Goal: Task Accomplishment & Management: Manage account settings

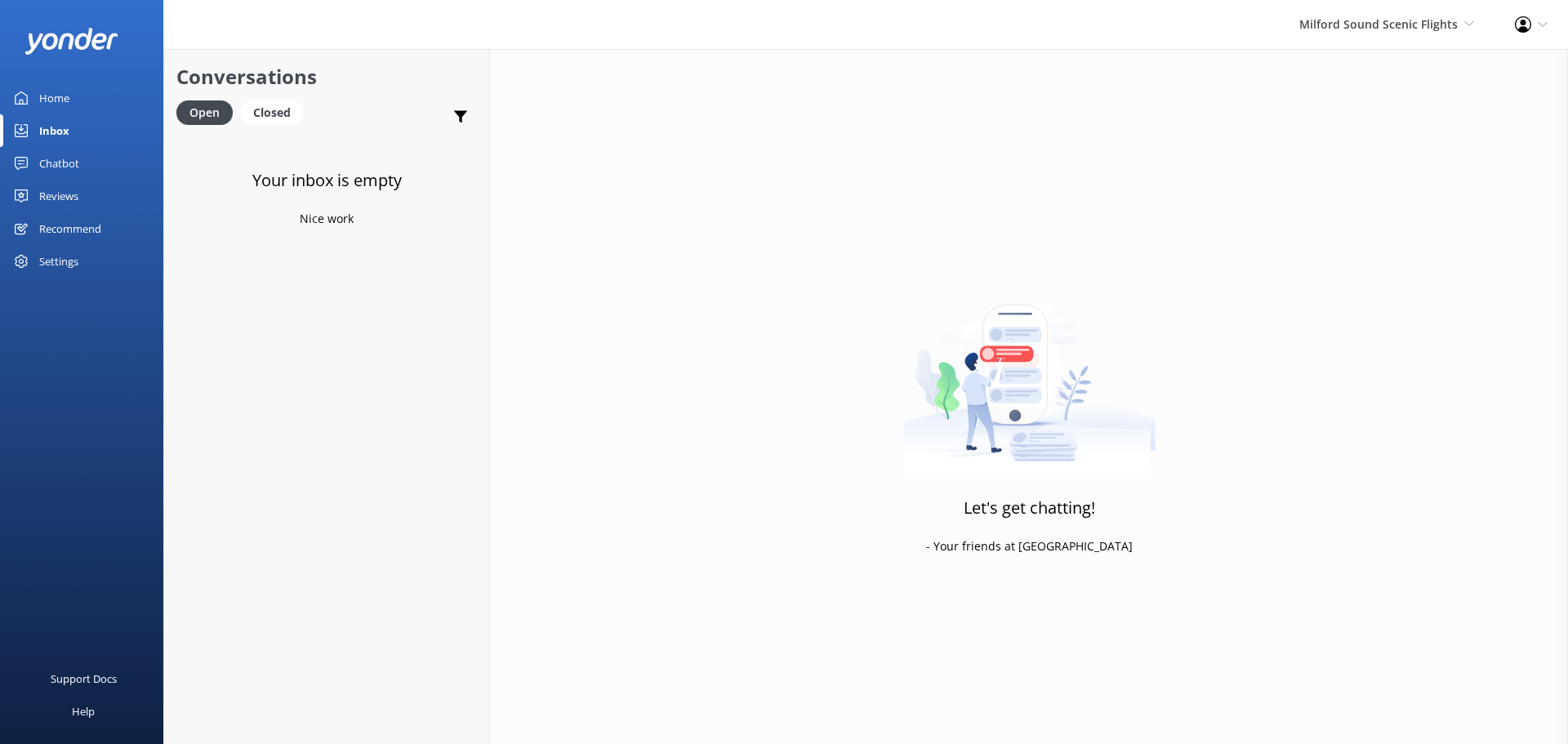
click at [1368, 36] on div "Milford Sound Scenic Flights Milford Sound Scenic Flights The Helicopter Line G…" at bounding box center [1386, 24] width 215 height 49
click at [1363, 58] on link "Milford Sound Scenic Flights" at bounding box center [1413, 70] width 163 height 39
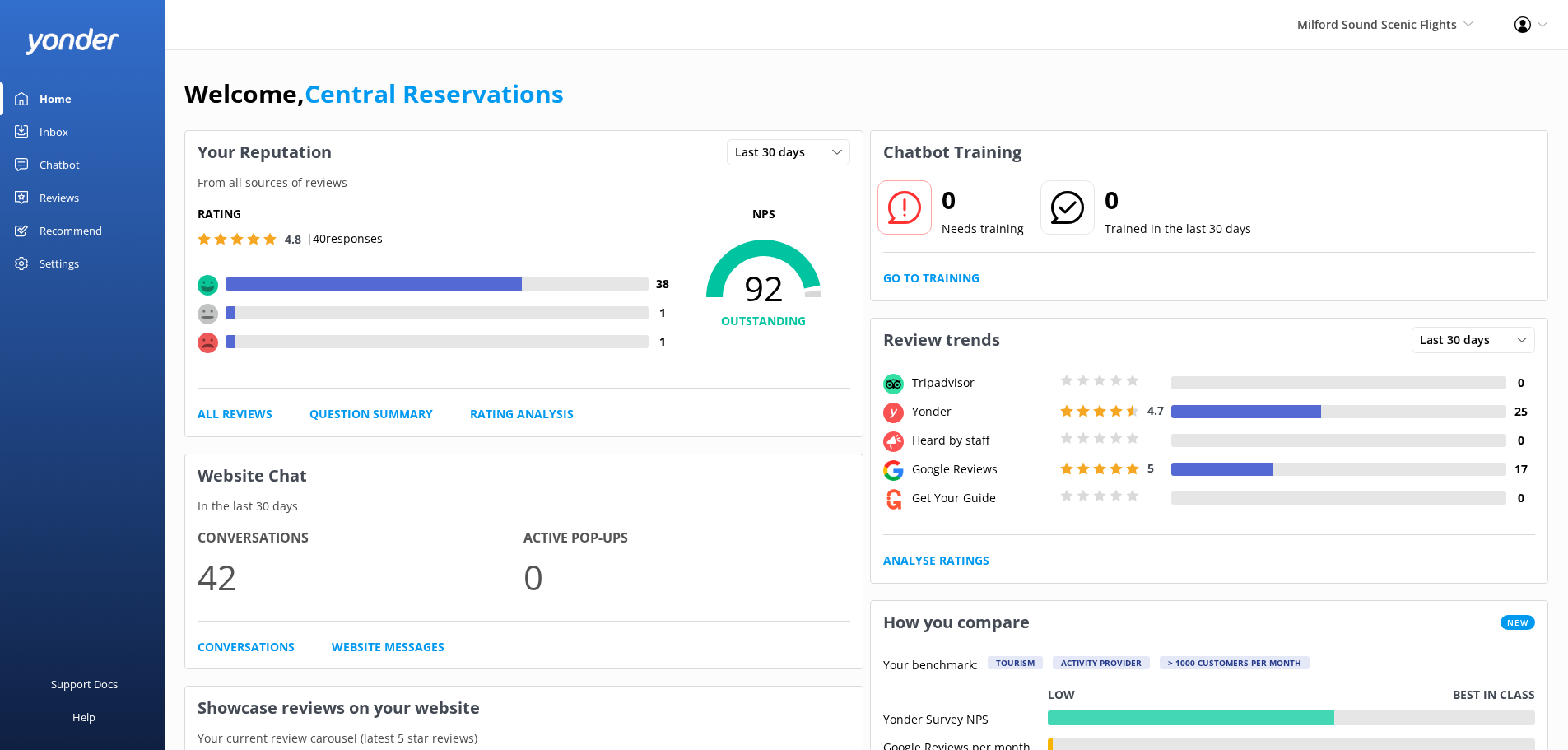
click at [40, 134] on div "Inbox" at bounding box center [54, 132] width 29 height 33
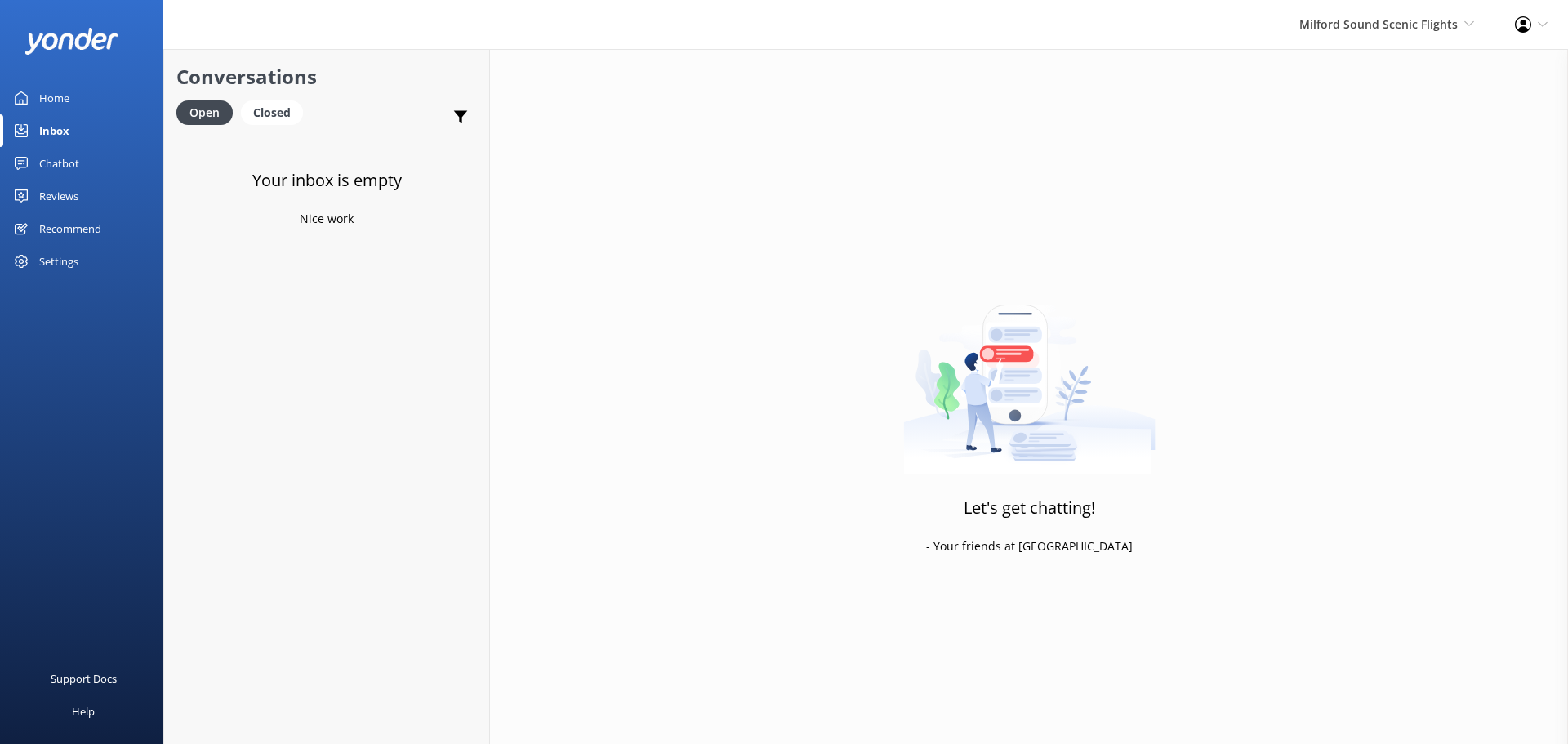
click at [1376, 10] on div "Milford Sound Scenic Flights Milford Sound Scenic Flights The Helicopter Line G…" at bounding box center [1386, 24] width 215 height 49
click at [1406, 116] on link "The Helicopter Line" at bounding box center [1413, 109] width 163 height 39
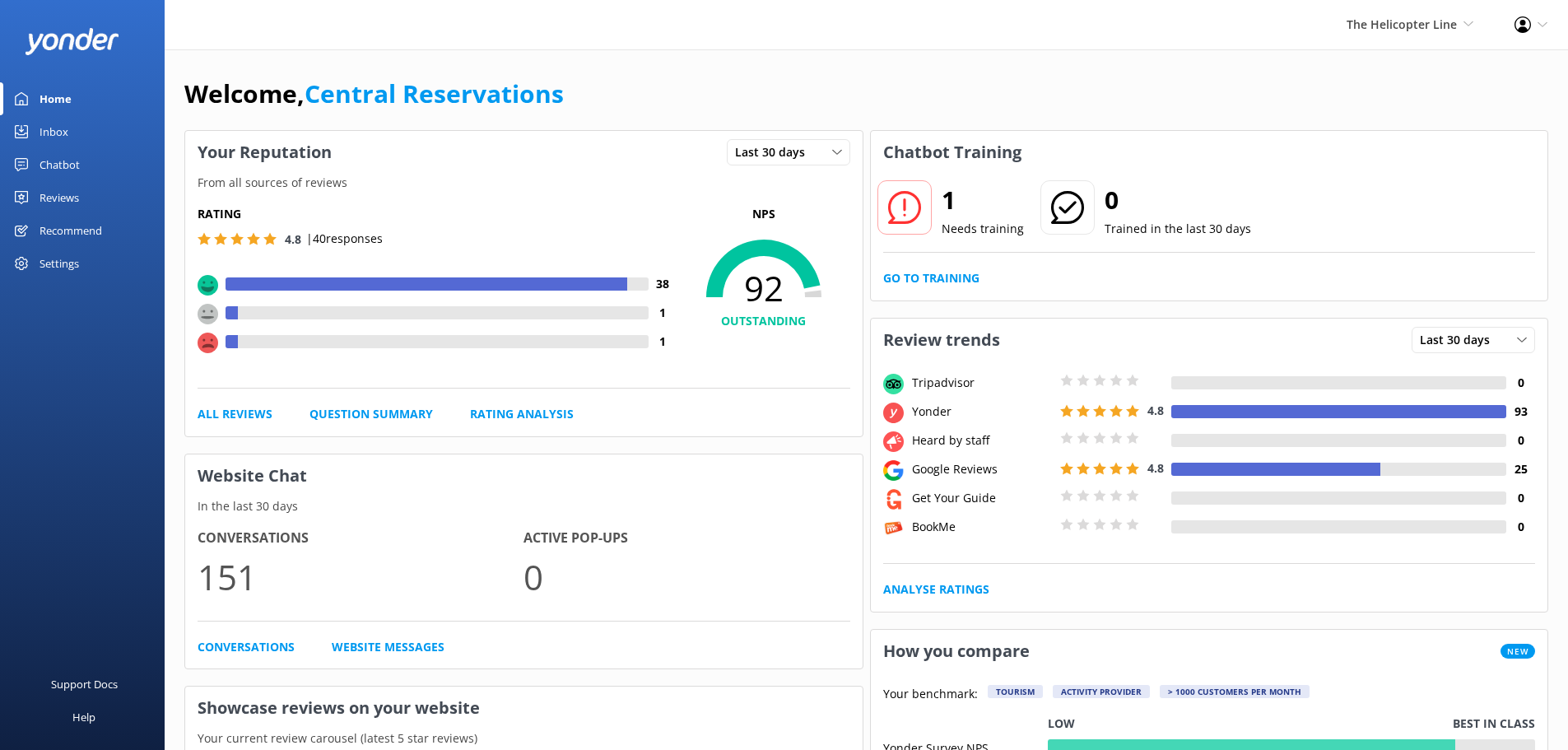
click at [56, 123] on div "Inbox" at bounding box center [54, 132] width 29 height 33
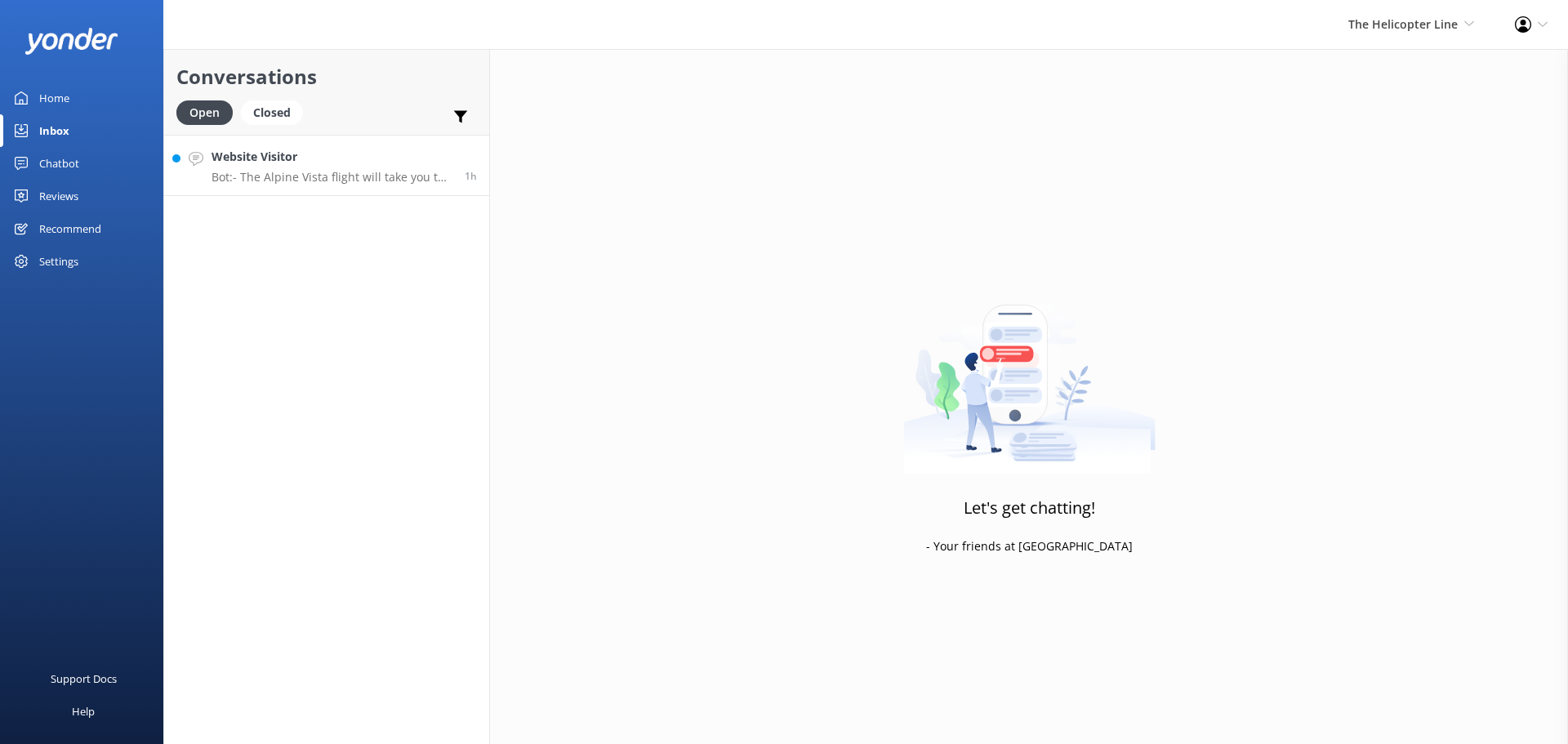
click at [304, 174] on p "Bot: - The Alpine Vista flight will take you to an alpine landing, with snow in…" at bounding box center [332, 177] width 241 height 14
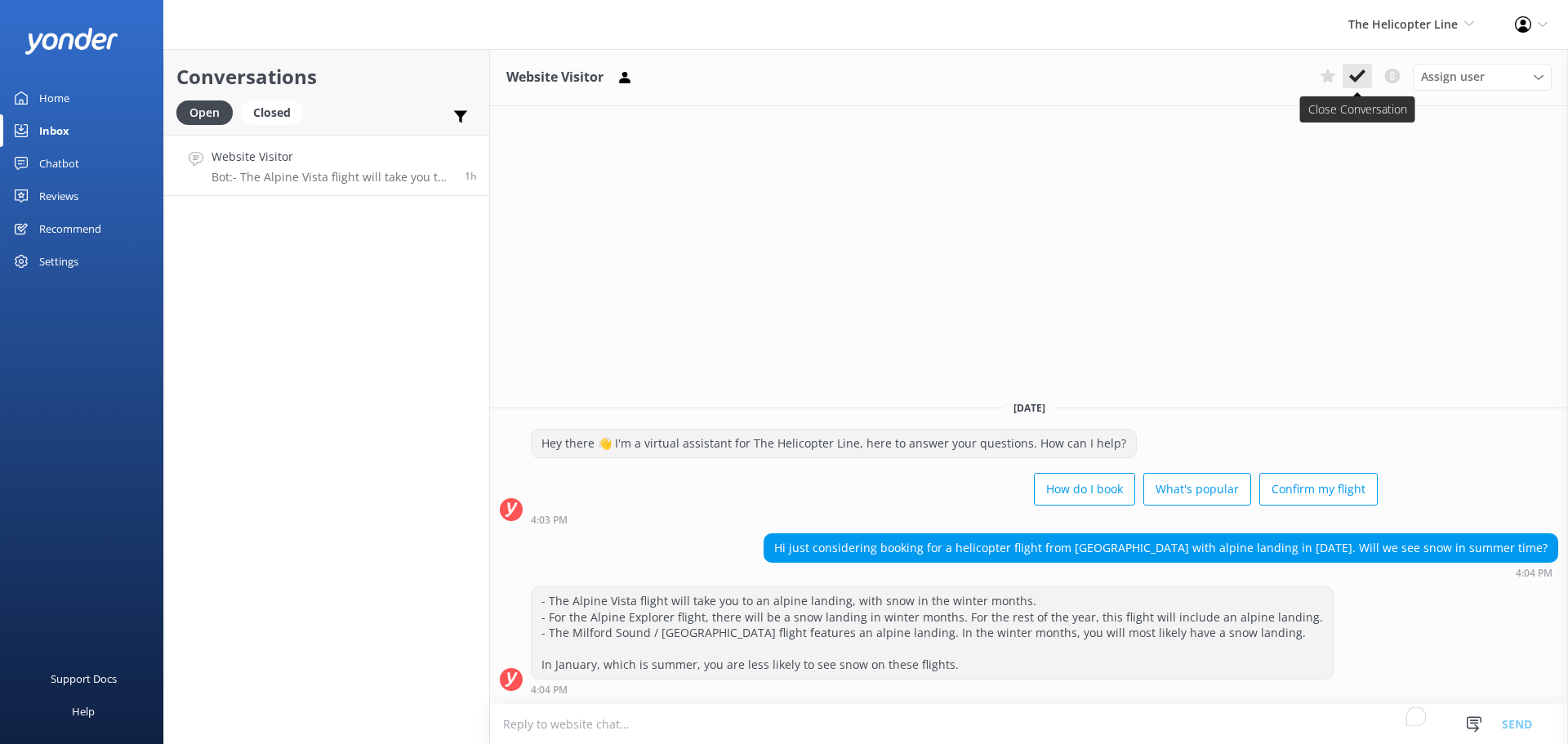
click at [1355, 80] on use at bounding box center [1356, 76] width 16 height 13
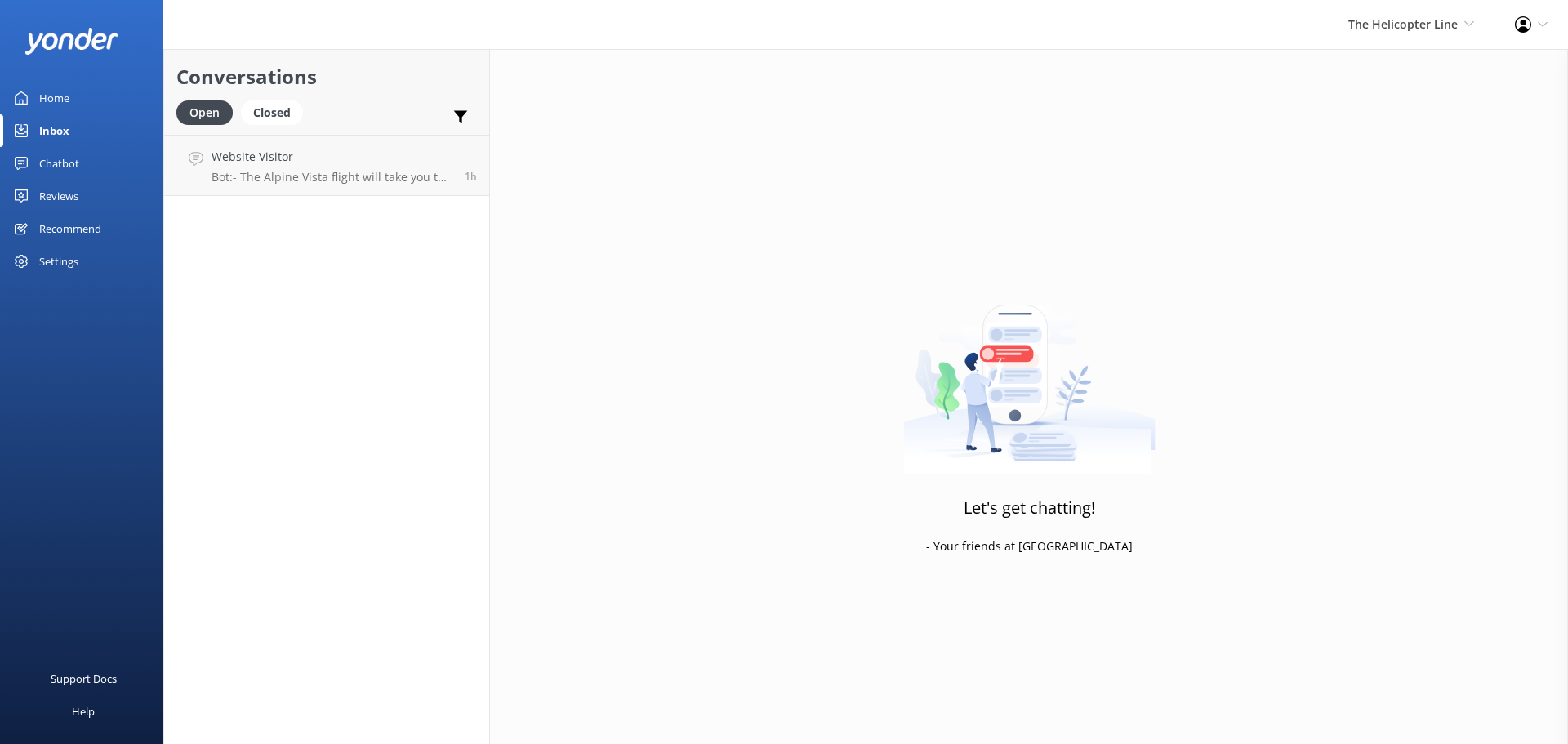
drag, startPoint x: 1389, startPoint y: 22, endPoint x: 1390, endPoint y: 41, distance: 19.0
click at [1389, 21] on span "The Helicopter Line" at bounding box center [1403, 24] width 110 height 15
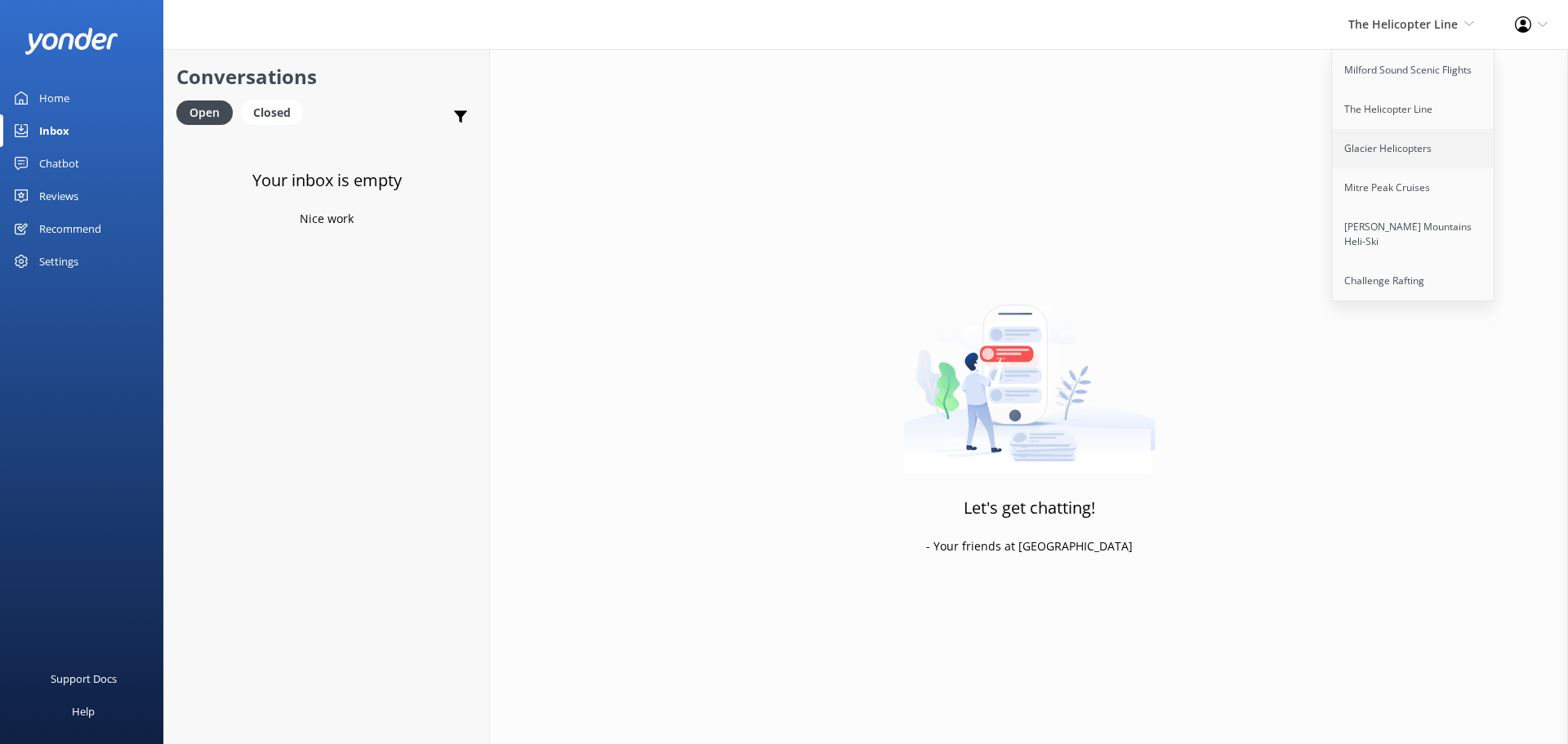
click at [1432, 148] on link "Glacier Helicopters" at bounding box center [1413, 148] width 163 height 39
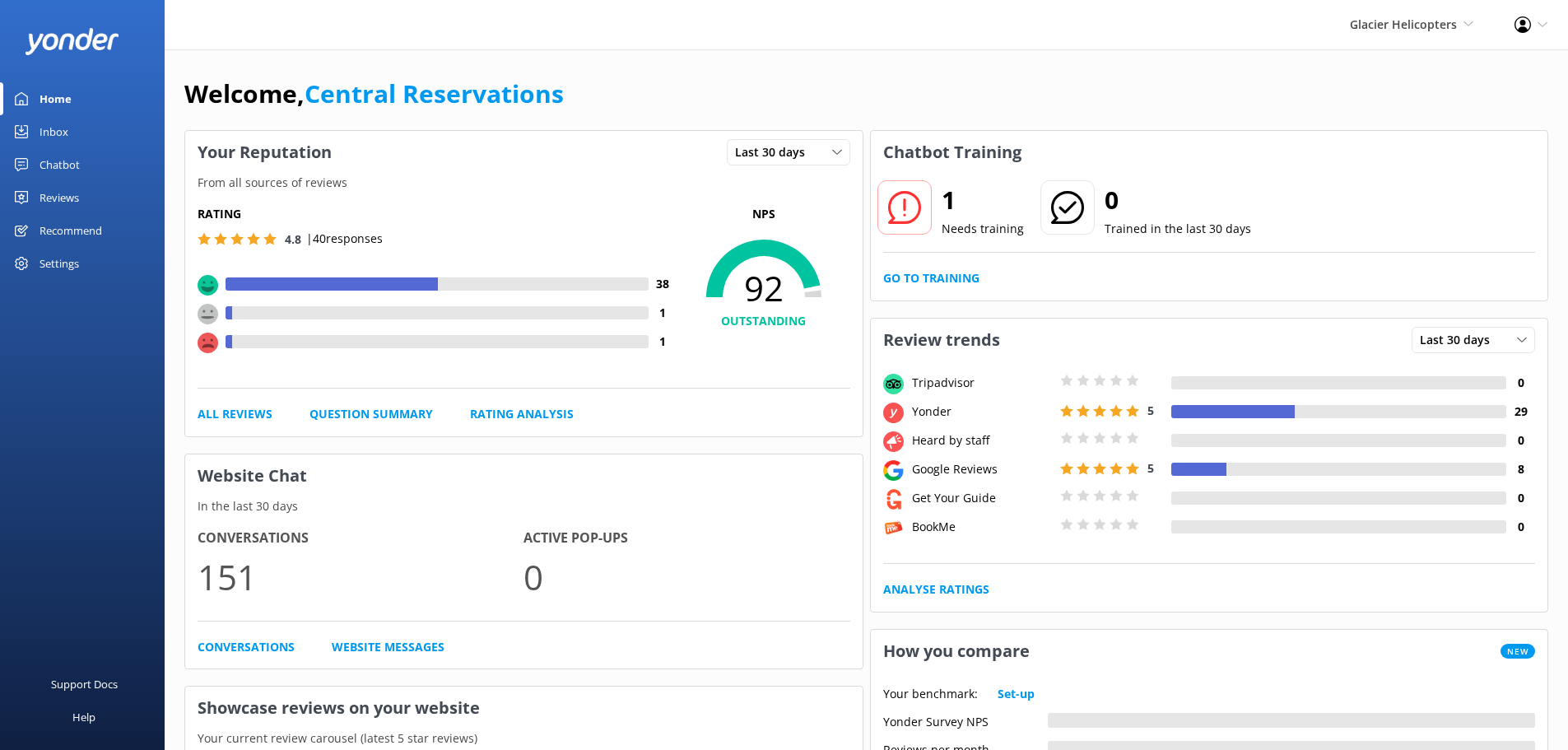
click at [47, 134] on div "Inbox" at bounding box center [54, 132] width 29 height 33
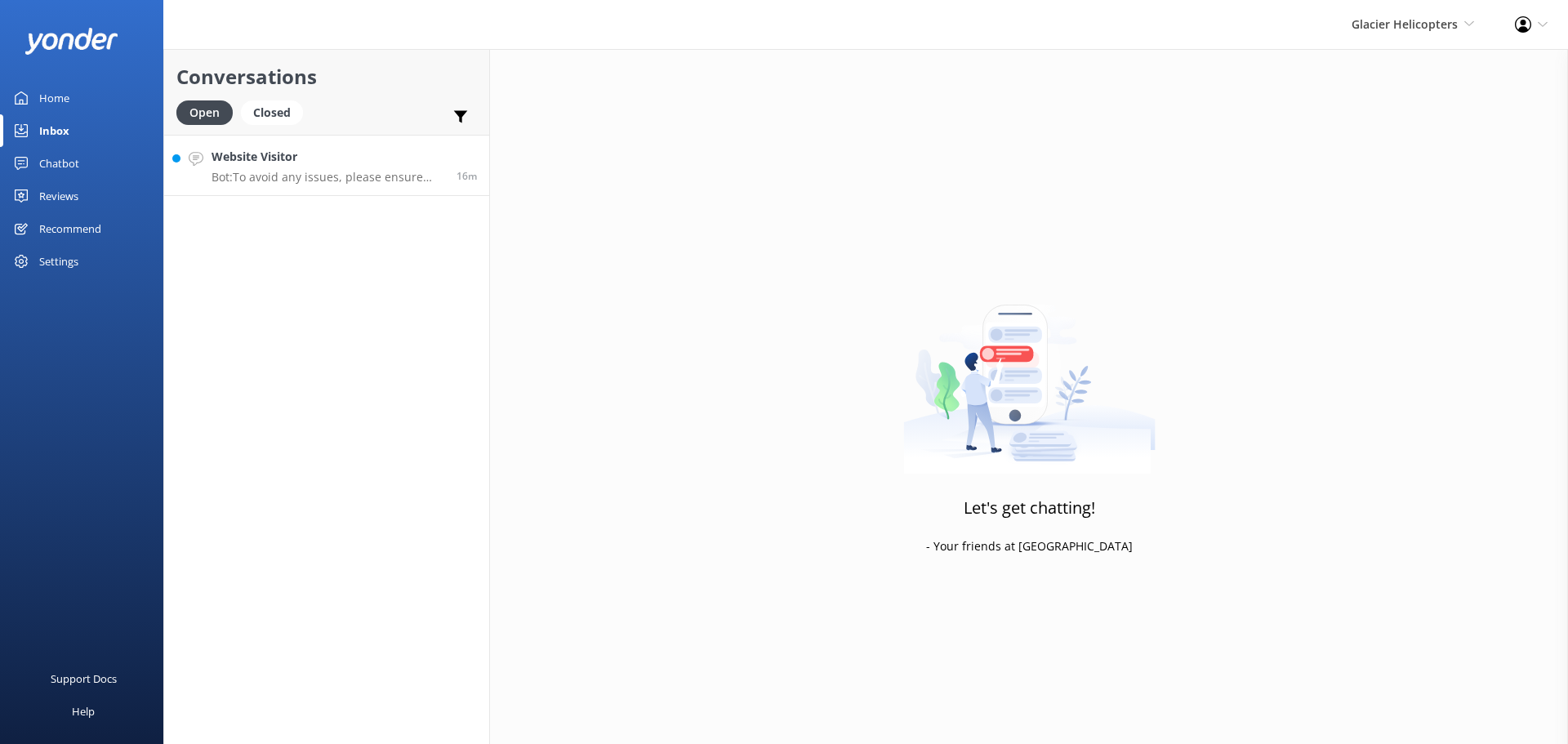
click at [303, 182] on p "Bot: To avoid any issues, please ensure that the weight of passengers is accura…" at bounding box center [328, 177] width 233 height 14
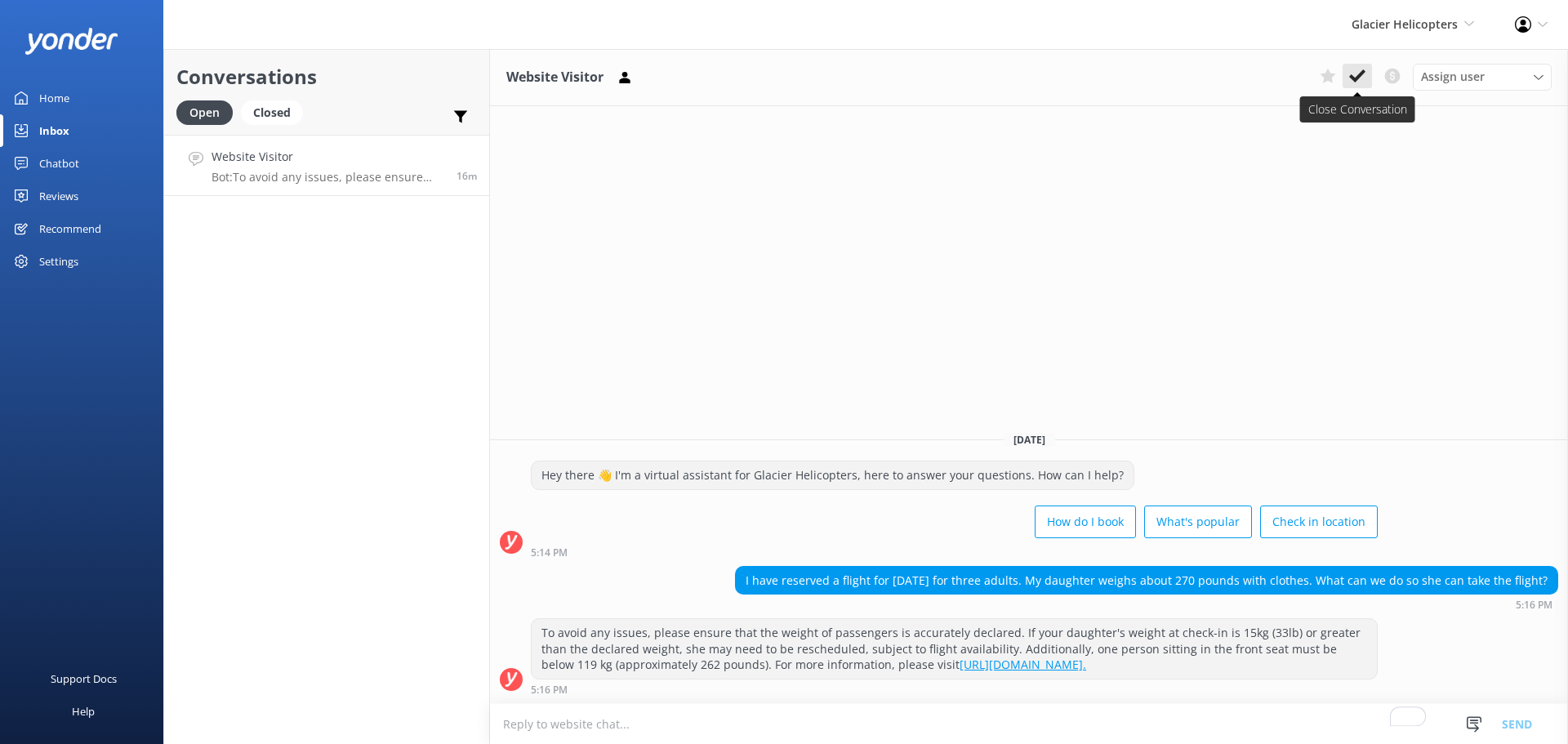
click at [1353, 71] on icon at bounding box center [1356, 75] width 16 height 16
click at [1425, 30] on span "Glacier Helicopters" at bounding box center [1405, 24] width 106 height 15
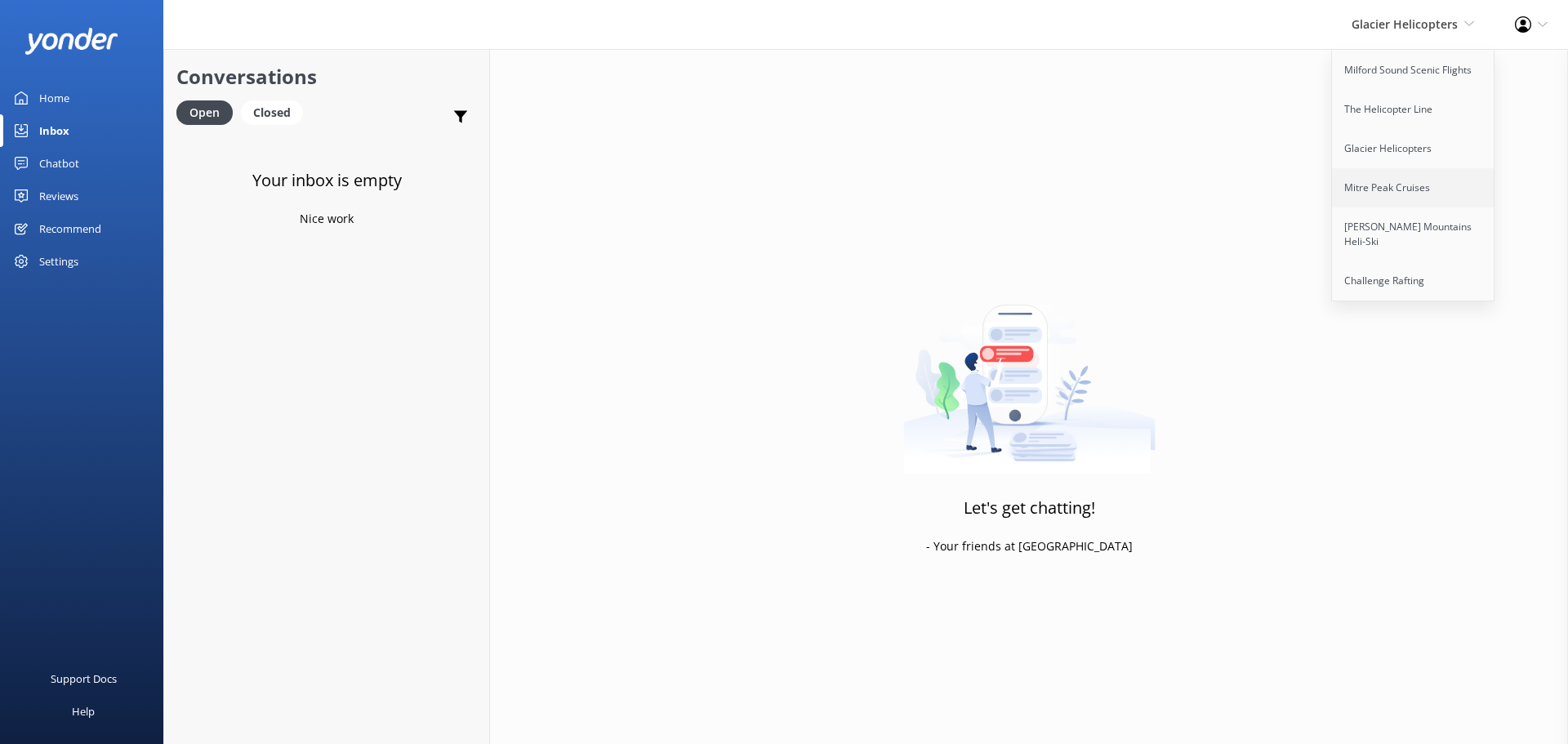
click at [1416, 192] on link "Mitre Peak Cruises" at bounding box center [1413, 187] width 163 height 39
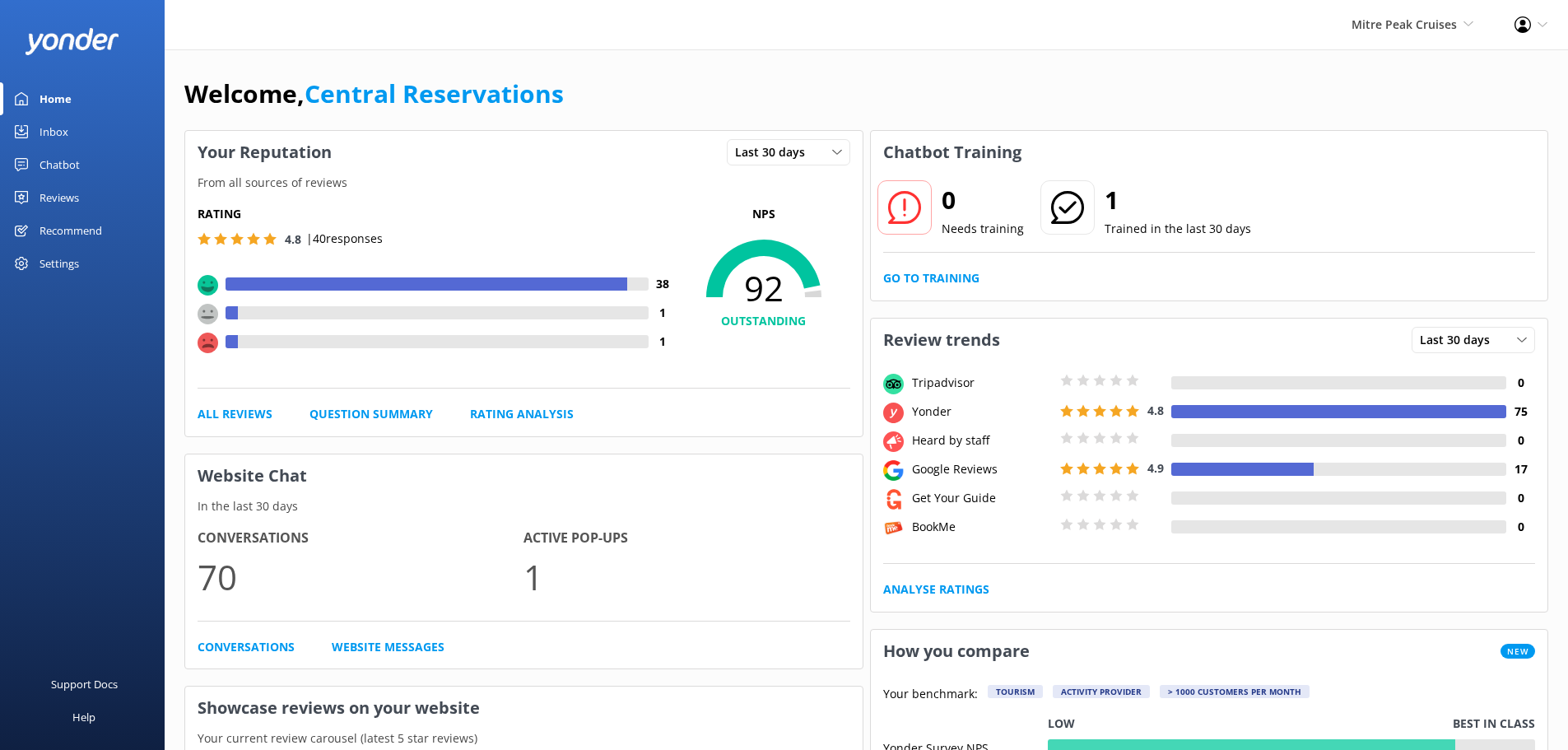
click at [87, 138] on link "Inbox" at bounding box center [82, 132] width 165 height 33
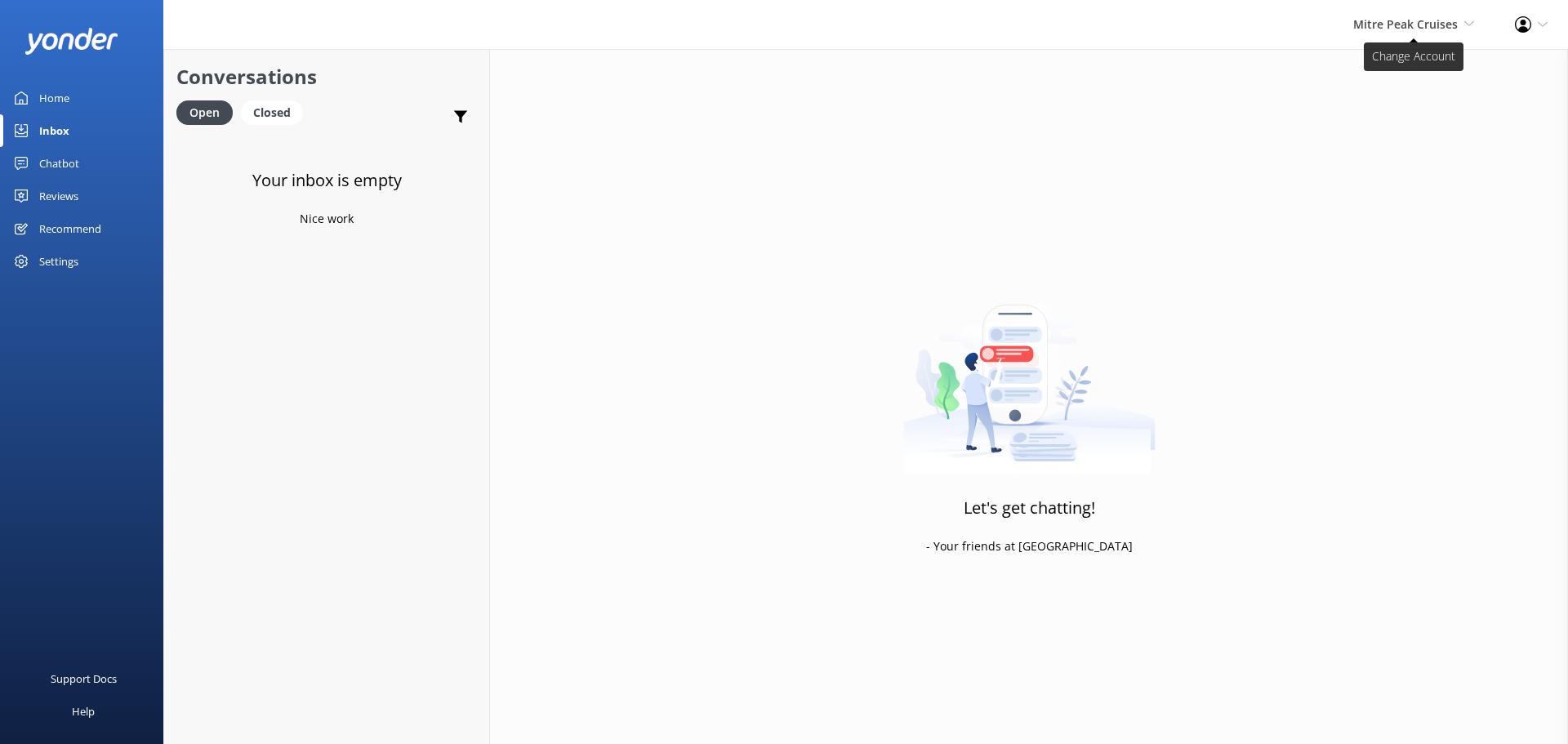
click at [1437, 23] on span "Mitre Peak Cruises" at bounding box center [1405, 24] width 105 height 15
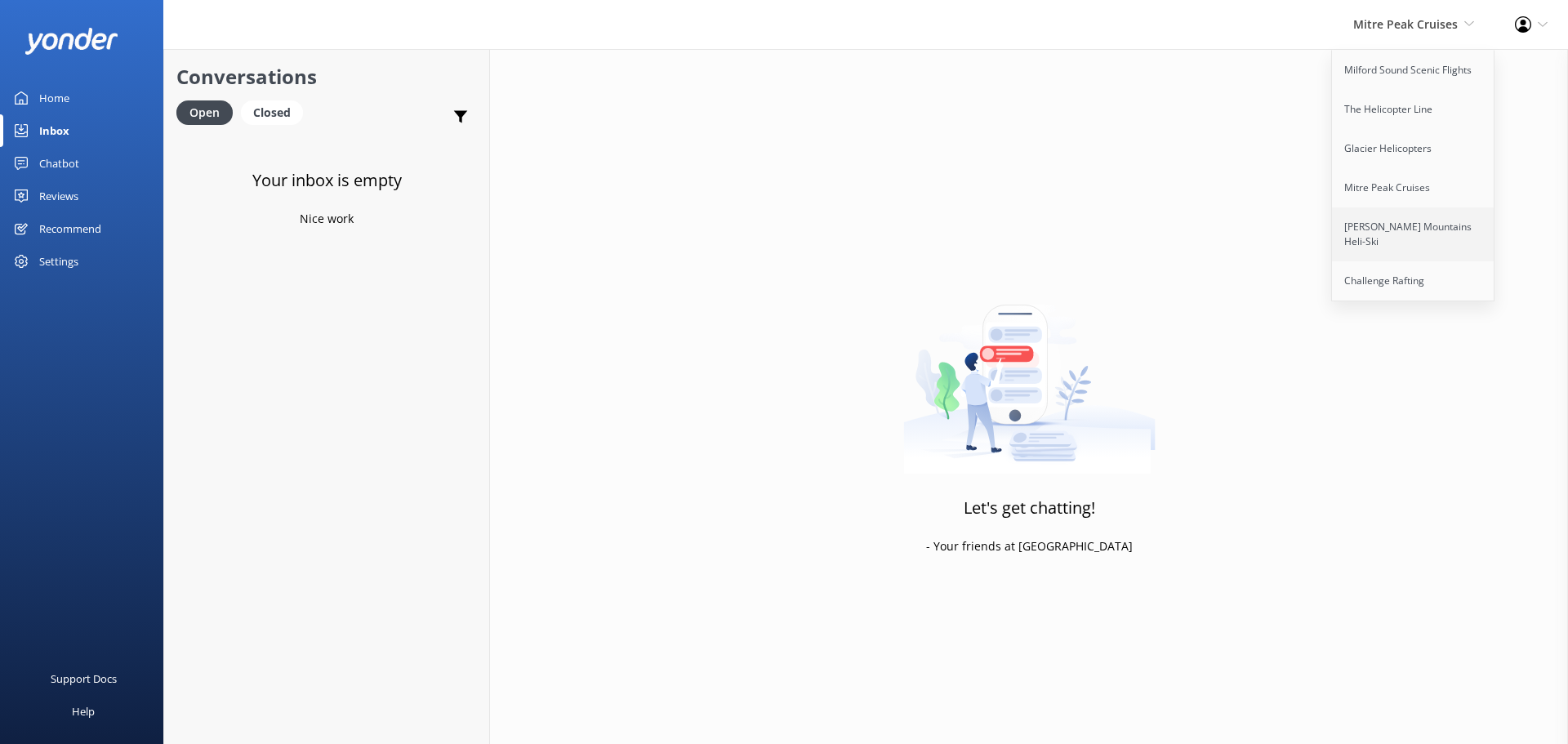
click at [1390, 236] on link "[PERSON_NAME] Mountains Heli-Ski" at bounding box center [1413, 235] width 163 height 54
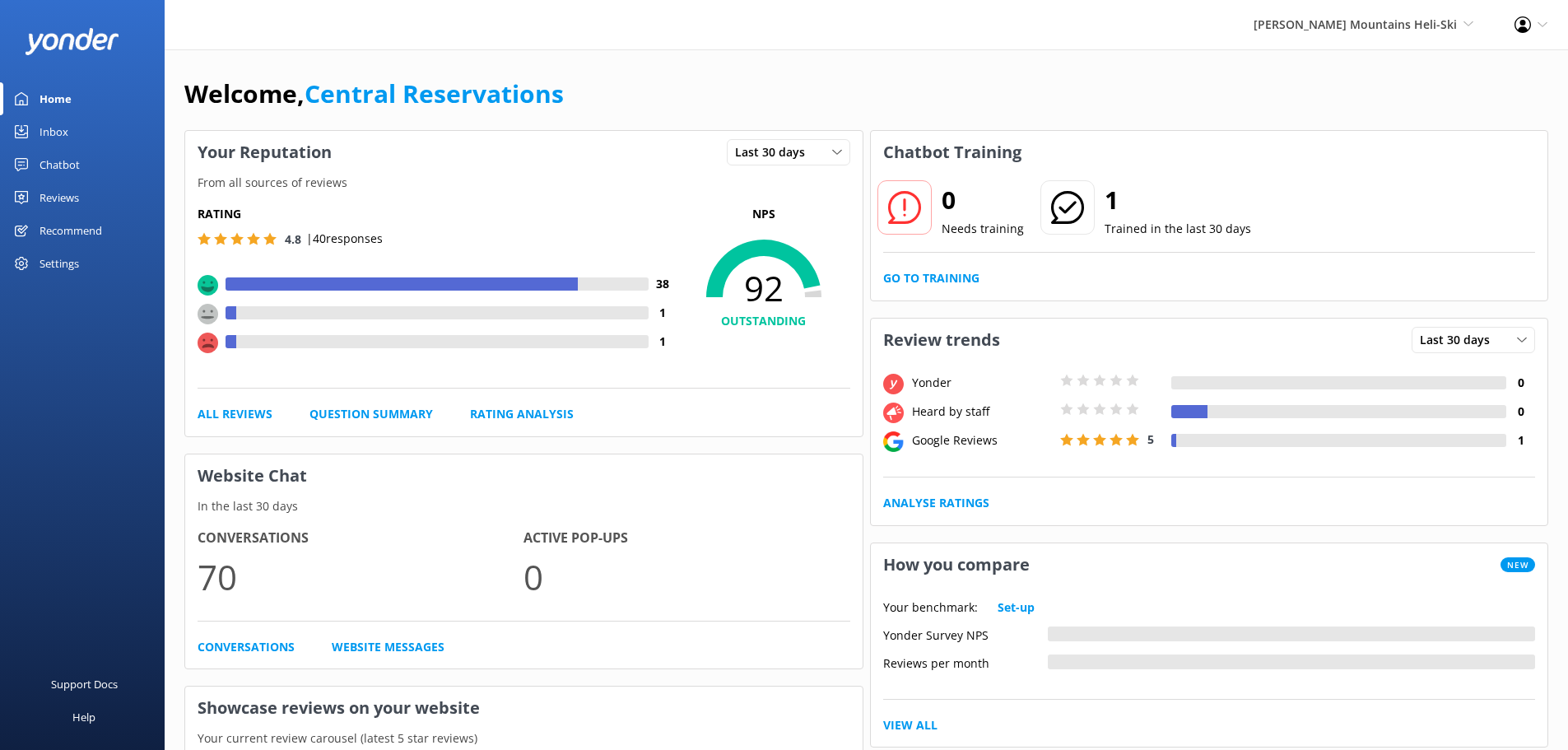
click at [66, 133] on div "Inbox" at bounding box center [54, 132] width 29 height 33
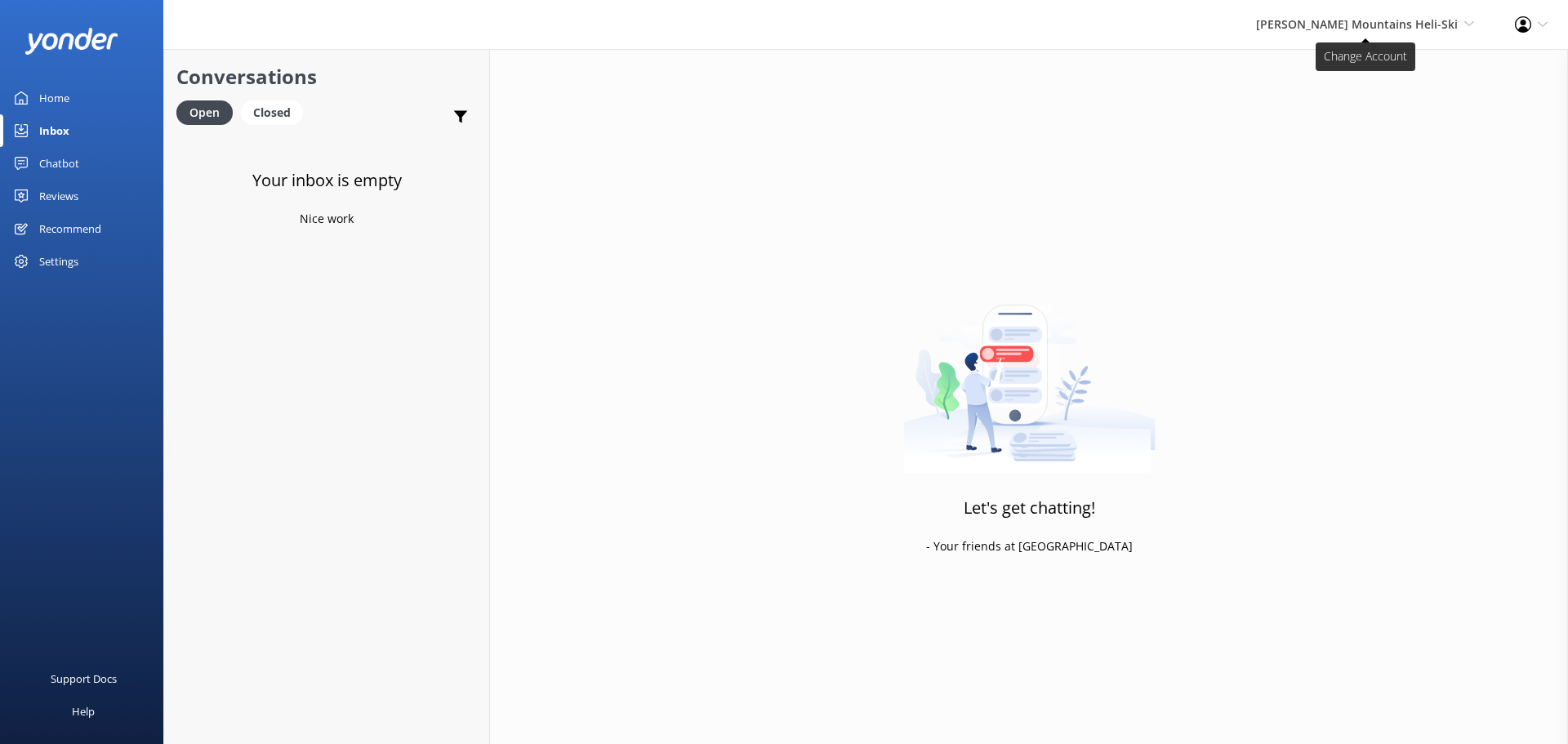
click at [1384, 32] on span "Harris Mountains Heli-Ski Milford Sound Scenic Flights The Helicopter Line Glac…" at bounding box center [1364, 24] width 218 height 18
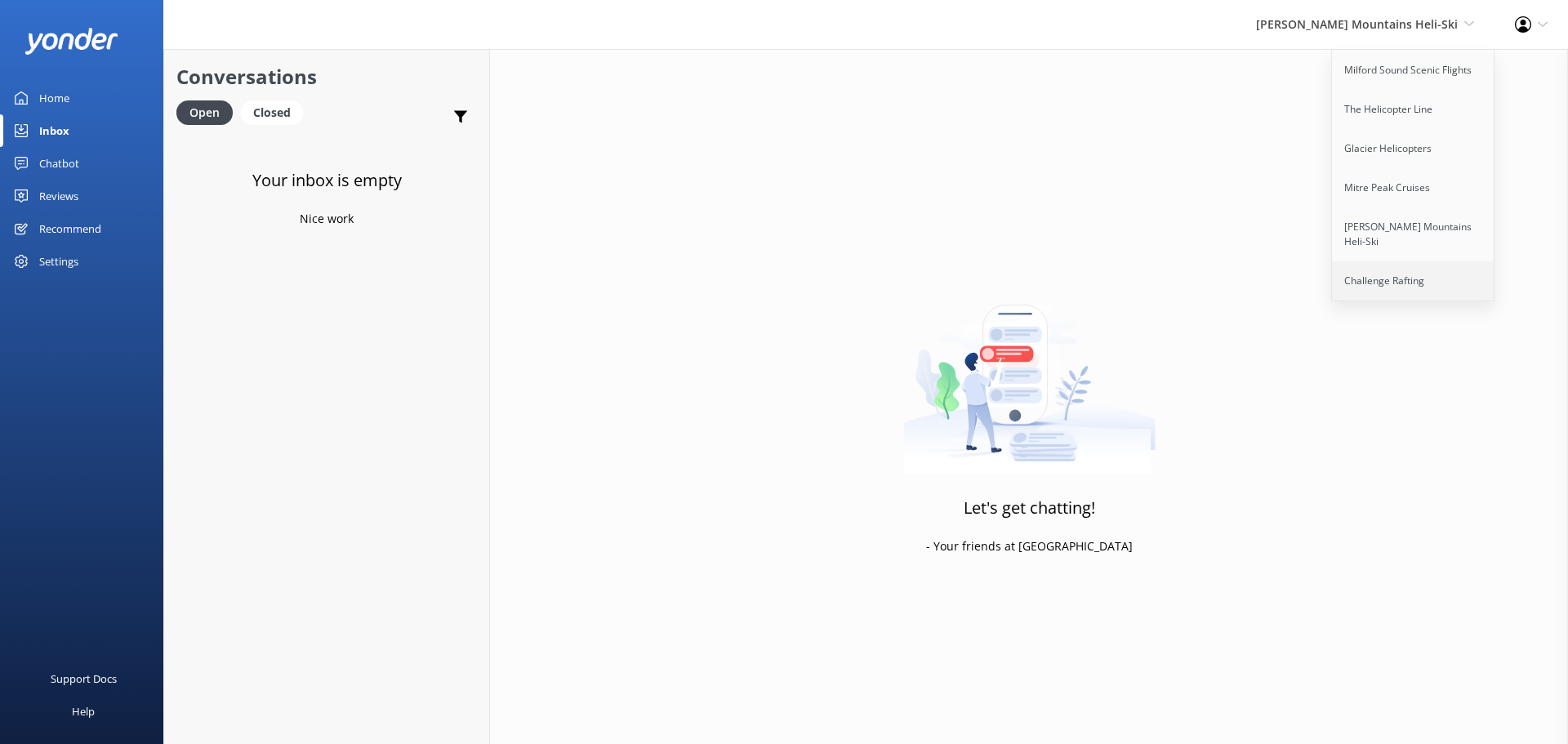
click at [1419, 269] on link "Challenge Rafting" at bounding box center [1413, 281] width 163 height 39
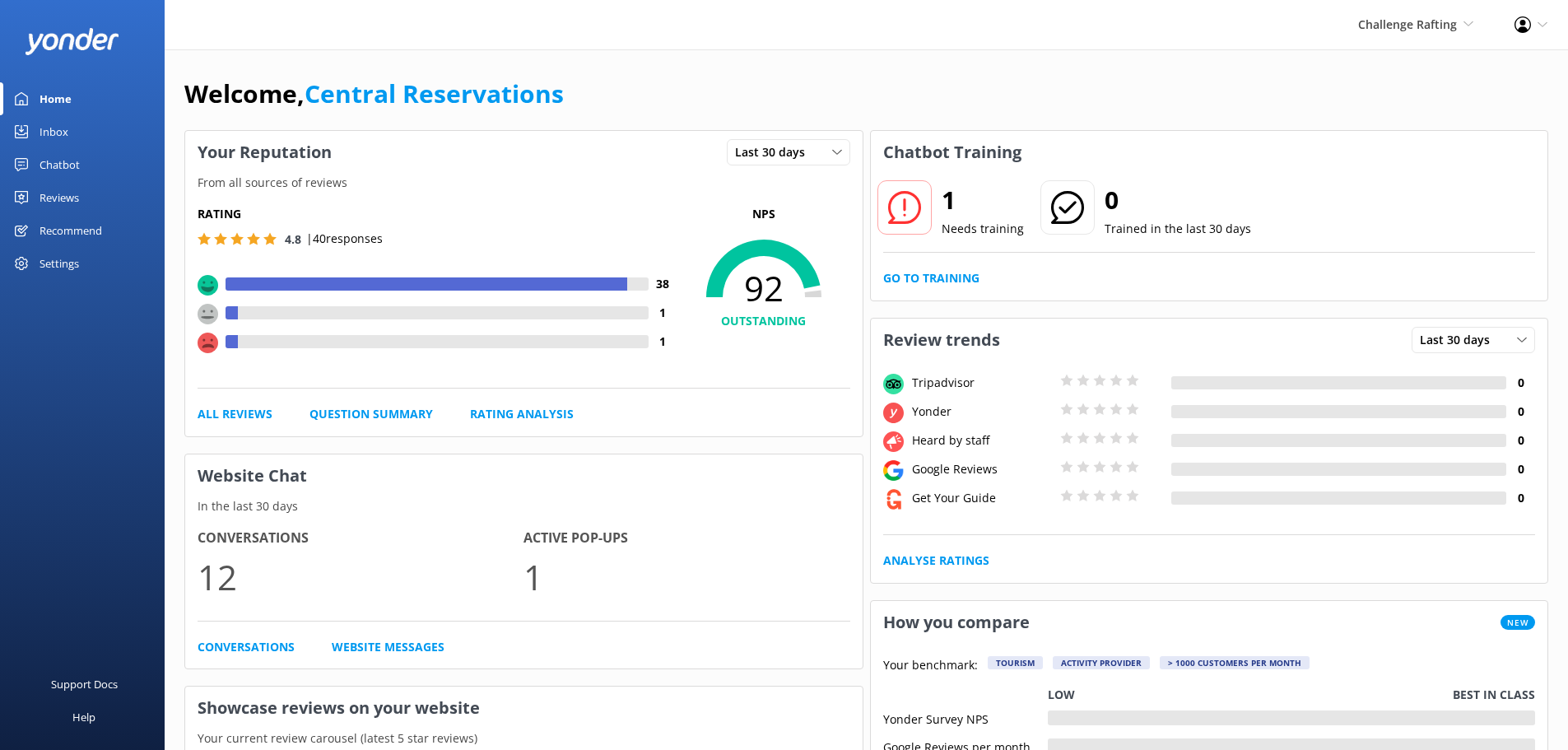
click at [50, 131] on div "Inbox" at bounding box center [54, 132] width 29 height 33
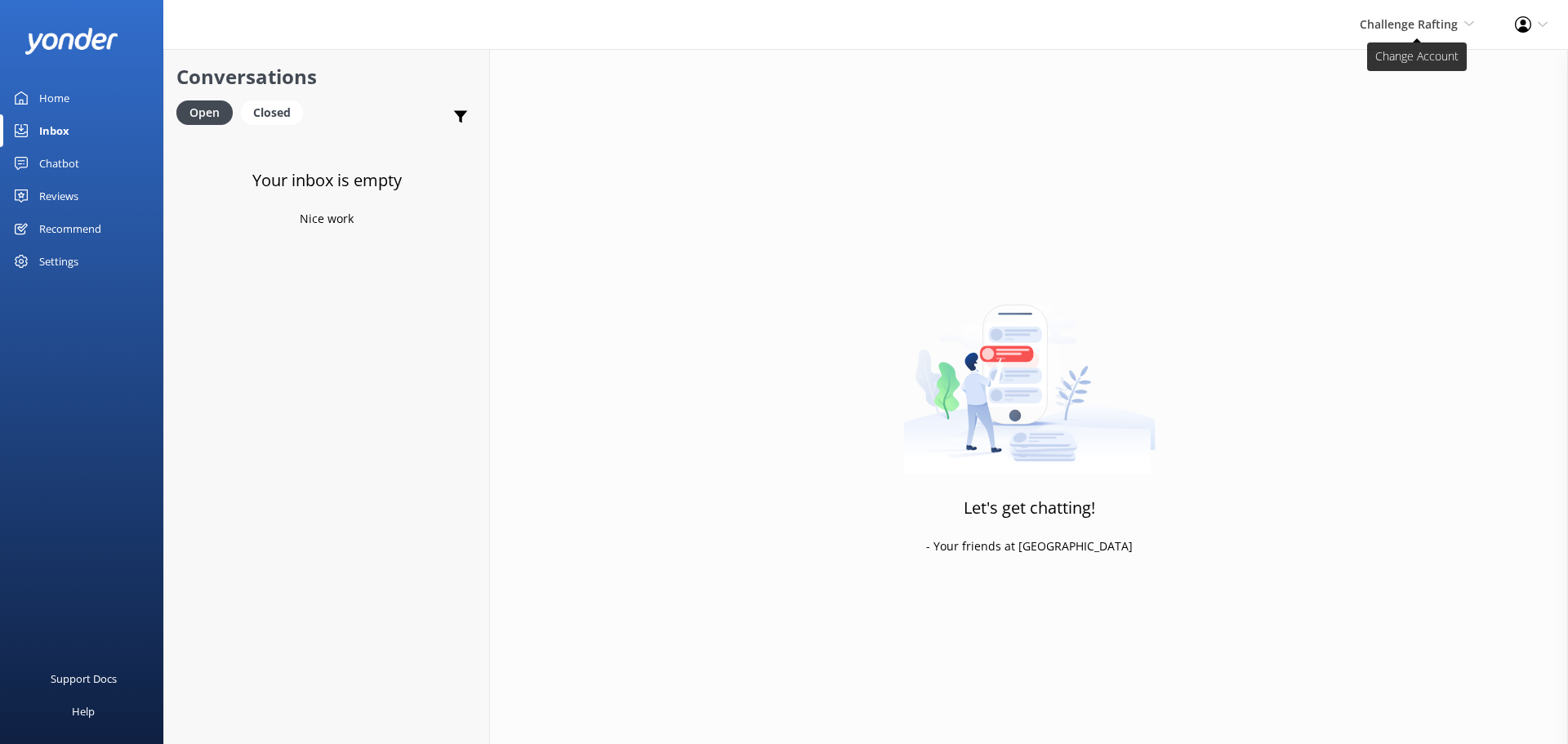
click at [1394, 31] on span "Challenge Rafting" at bounding box center [1408, 24] width 98 height 15
drag, startPoint x: 935, startPoint y: 211, endPoint x: 809, endPoint y: 8, distance: 238.9
click at [935, 203] on div "Let's get chatting! - Your friends at Yonder" at bounding box center [1029, 421] width 1078 height 744
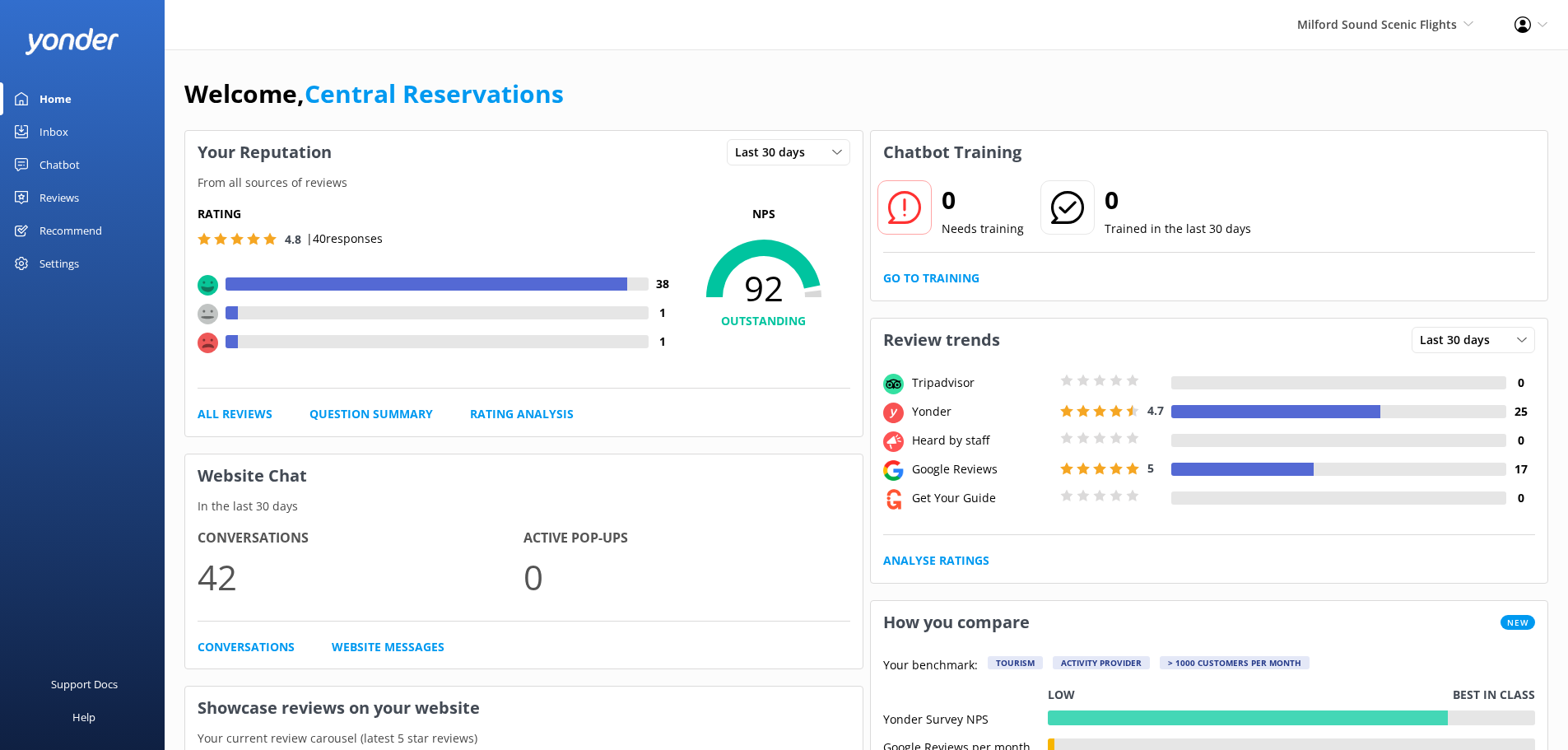
click at [67, 128] on div "Inbox" at bounding box center [54, 132] width 29 height 33
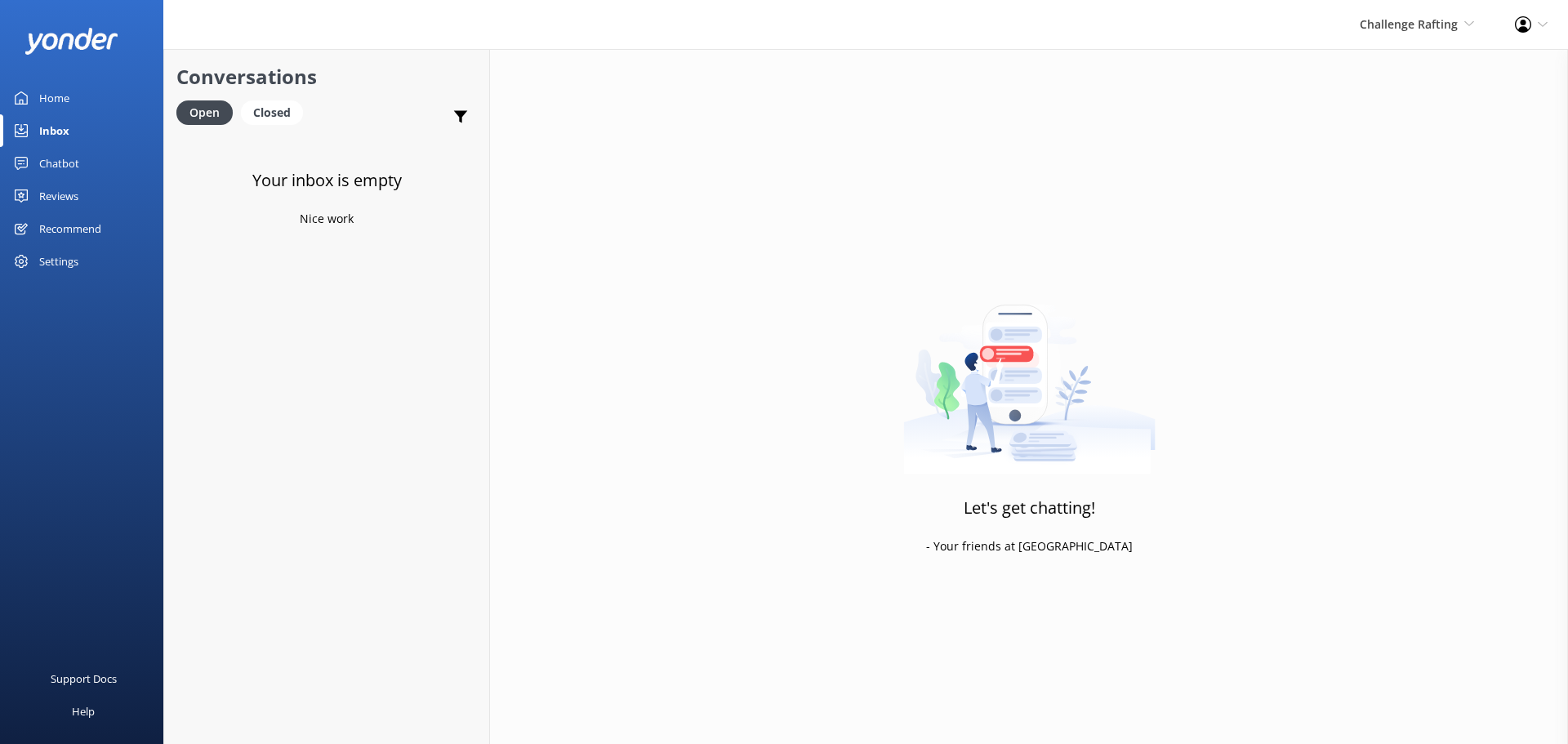
click at [59, 131] on div "Inbox" at bounding box center [54, 131] width 30 height 33
click at [1443, 10] on div "Challenge Rafting Milford Sound Scenic Flights The Helicopter Line Glacier Heli…" at bounding box center [1416, 24] width 155 height 49
